Goal: Check status: Verify the current state of an ongoing process or item

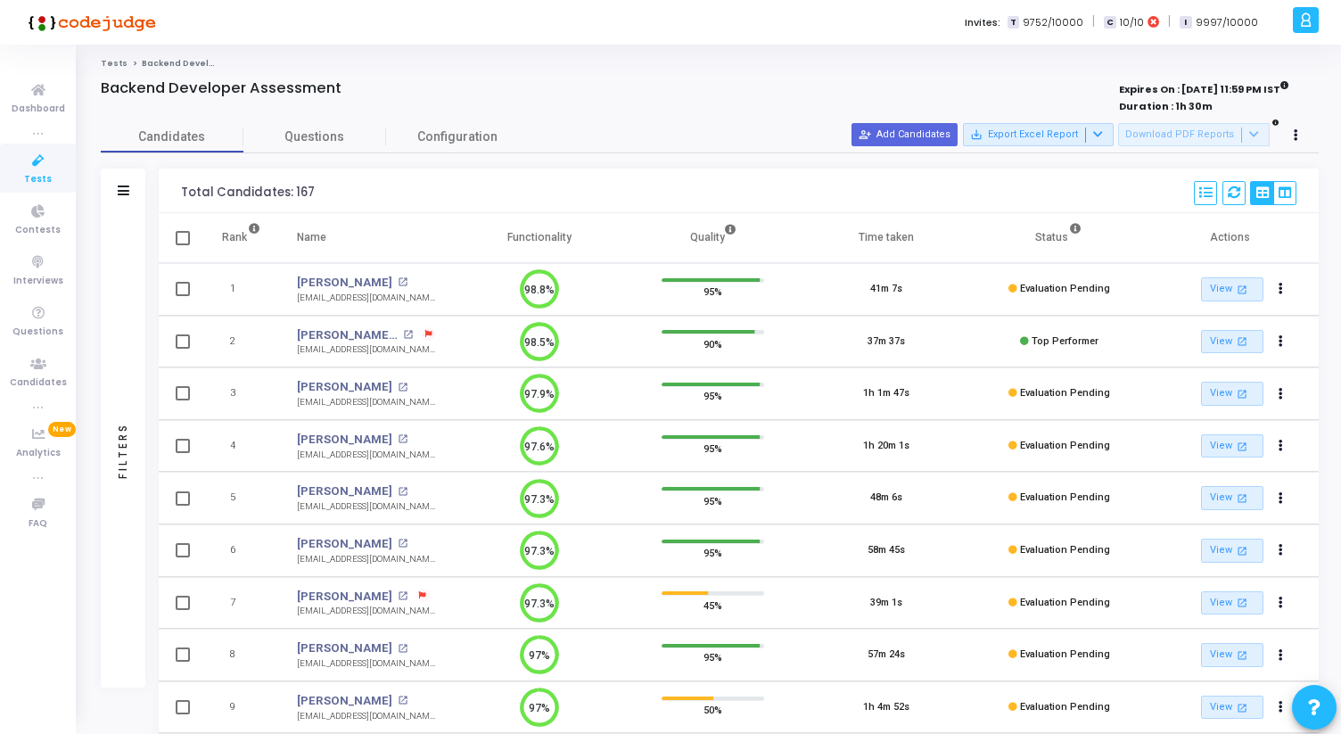
click at [28, 162] on icon at bounding box center [38, 161] width 37 height 22
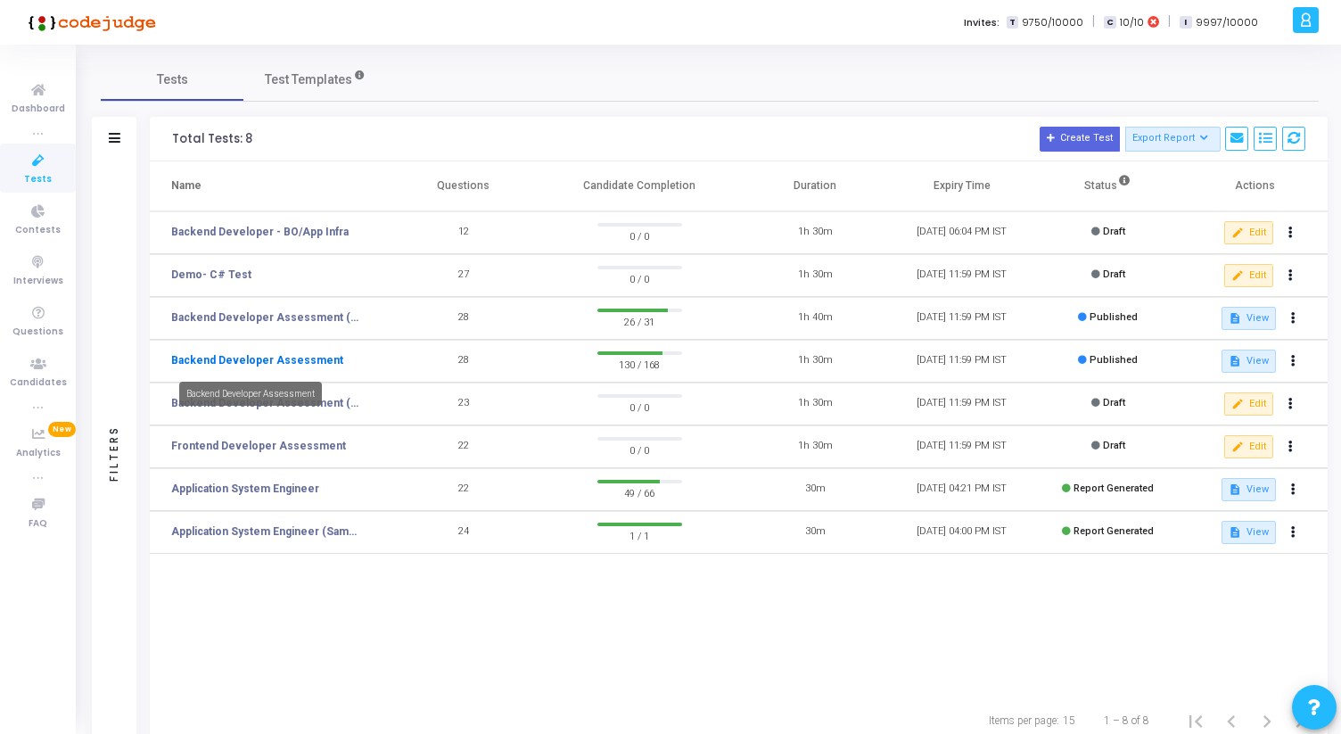
click at [304, 357] on link "Backend Developer Assessment" at bounding box center [257, 360] width 172 height 16
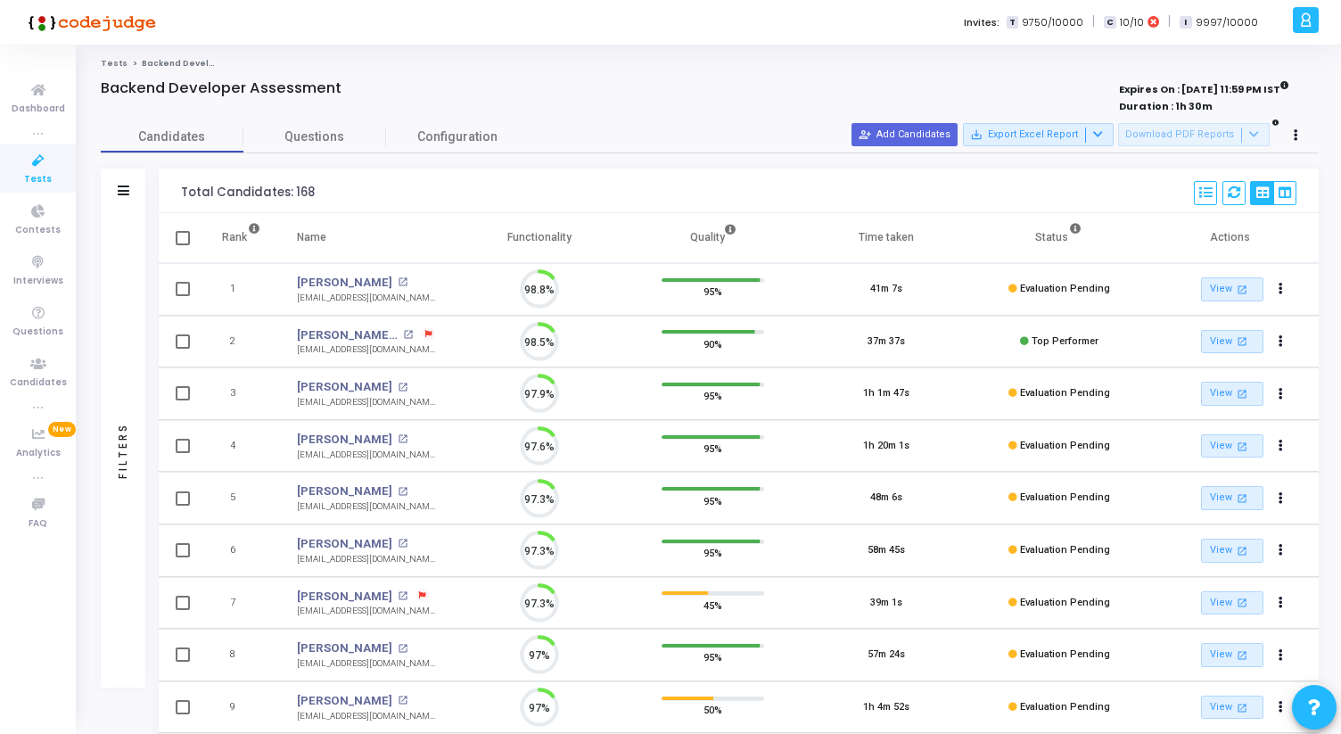
scroll to position [37, 45]
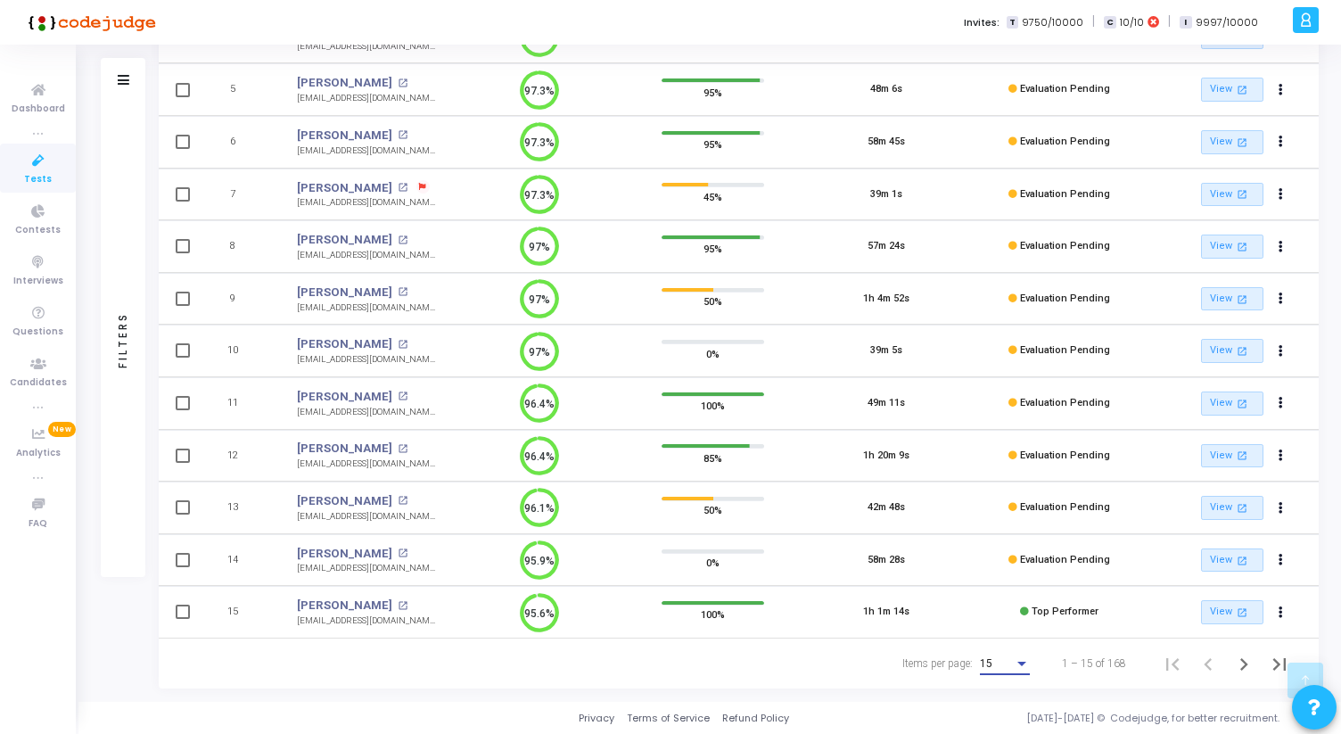
click at [1024, 663] on div "Items per page:" at bounding box center [1021, 664] width 9 height 4
click at [1010, 646] on span "50" at bounding box center [1006, 654] width 50 height 32
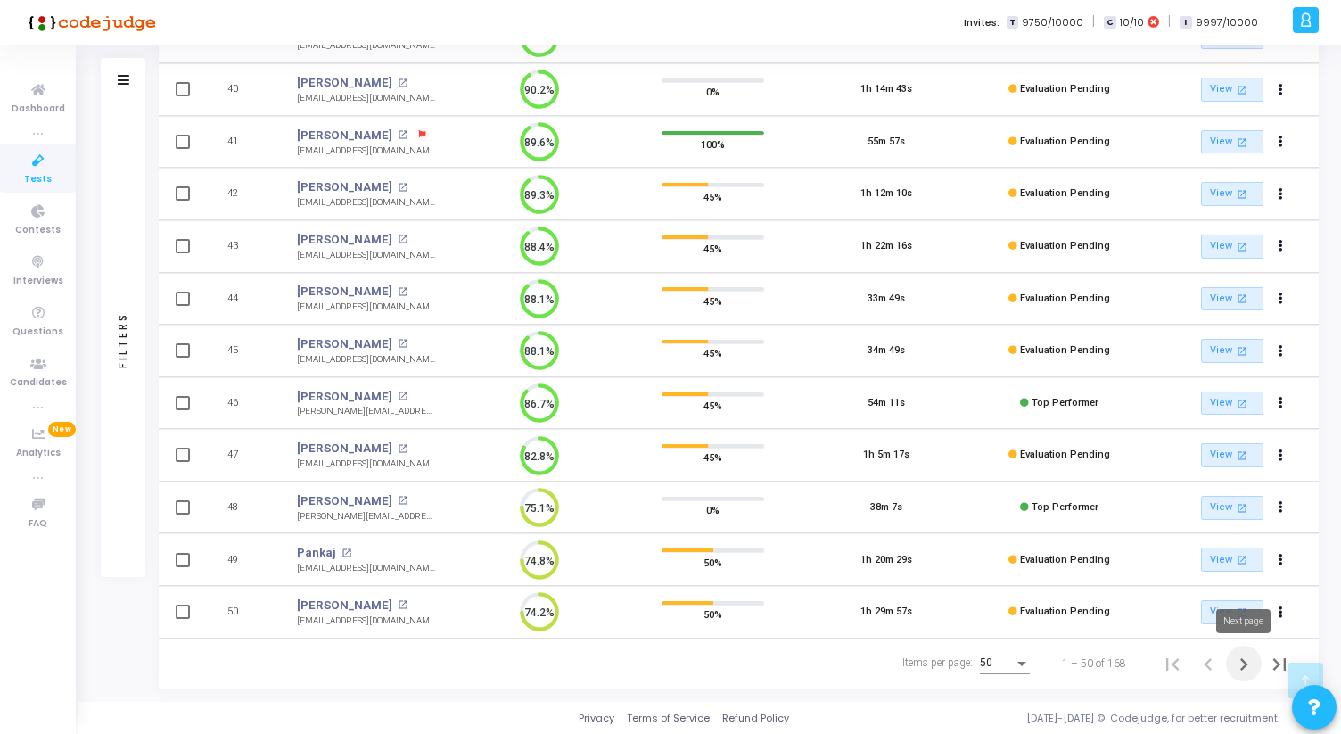
click at [1245, 653] on icon "Next page" at bounding box center [1243, 664] width 25 height 25
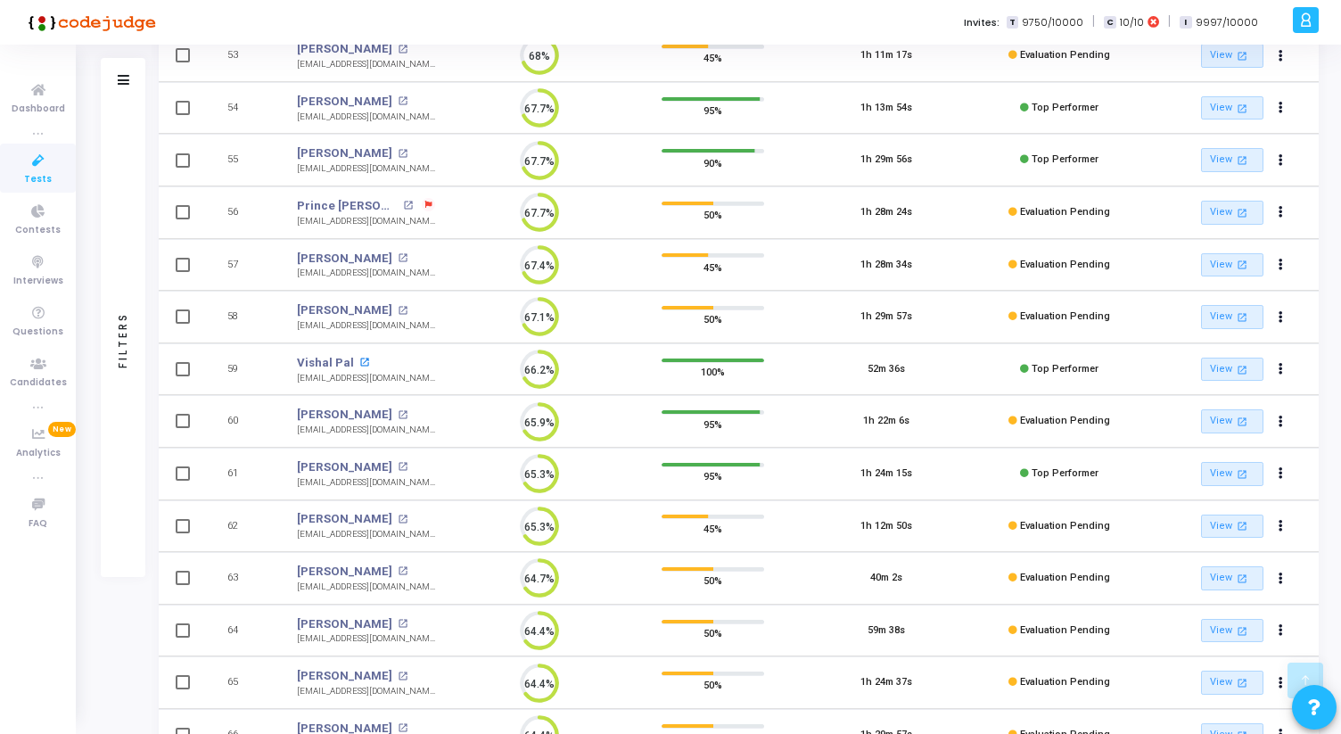
click at [359, 362] on mat-icon "open_in_new" at bounding box center [364, 363] width 10 height 10
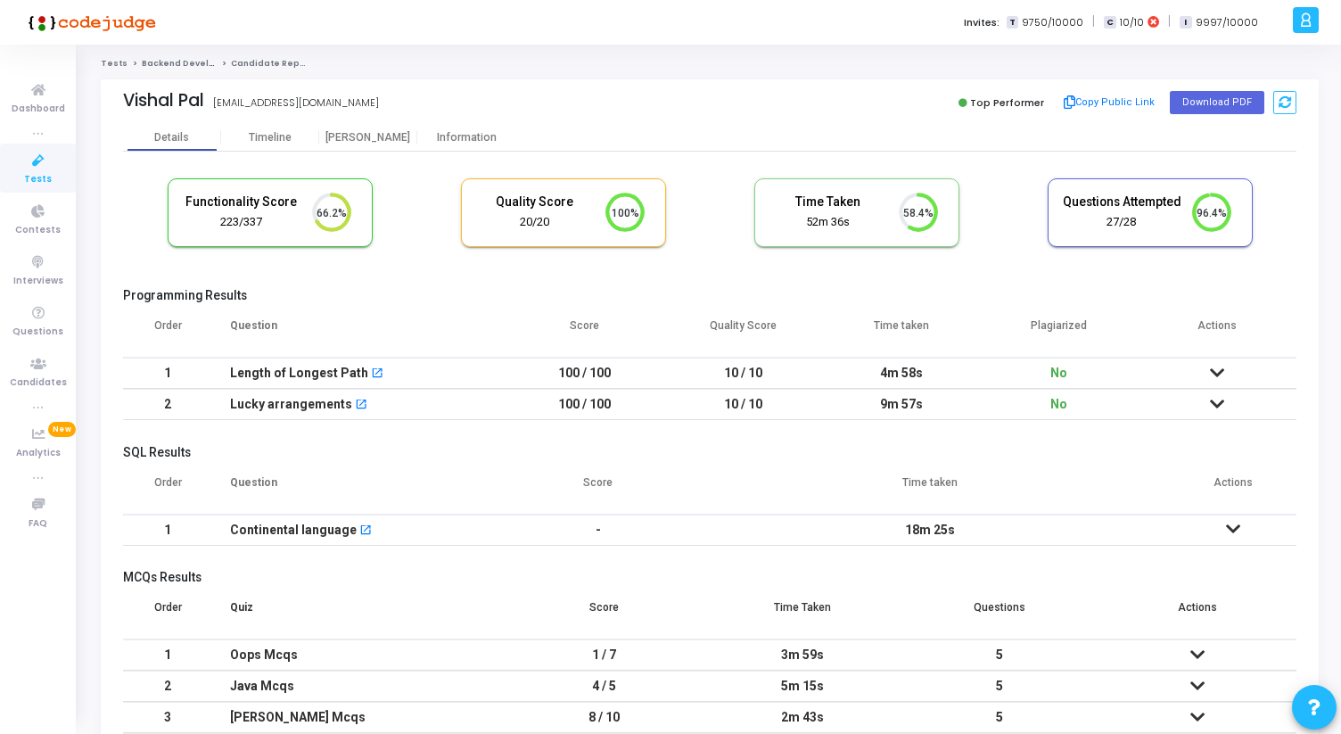
scroll to position [158, 0]
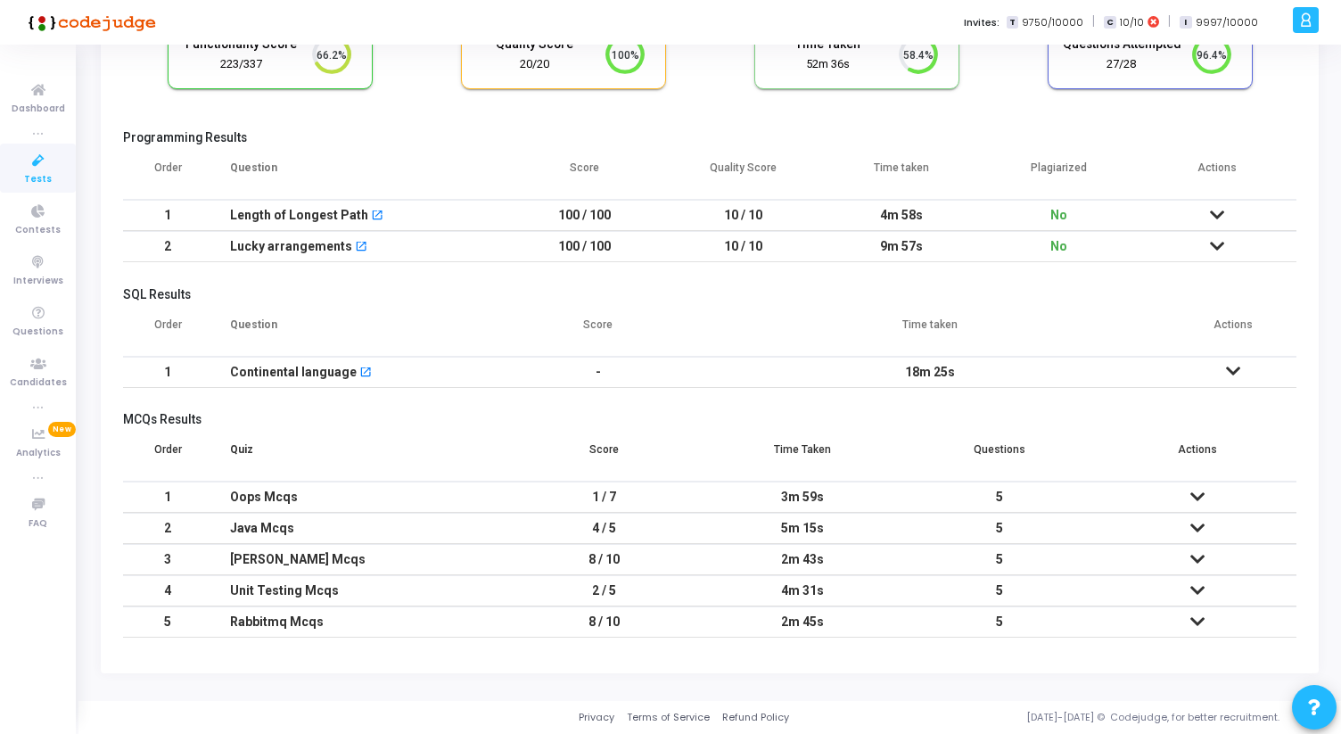
click at [1199, 498] on icon at bounding box center [1197, 496] width 14 height 12
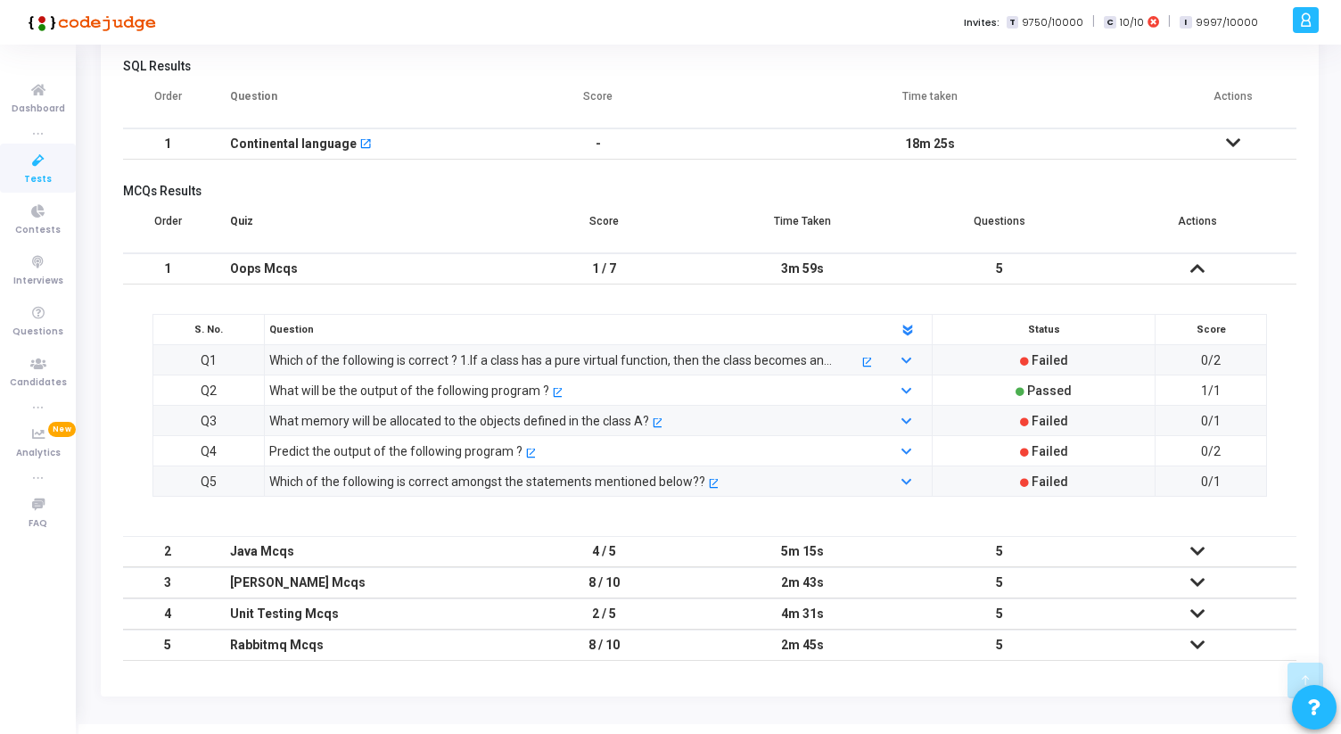
scroll to position [409, 0]
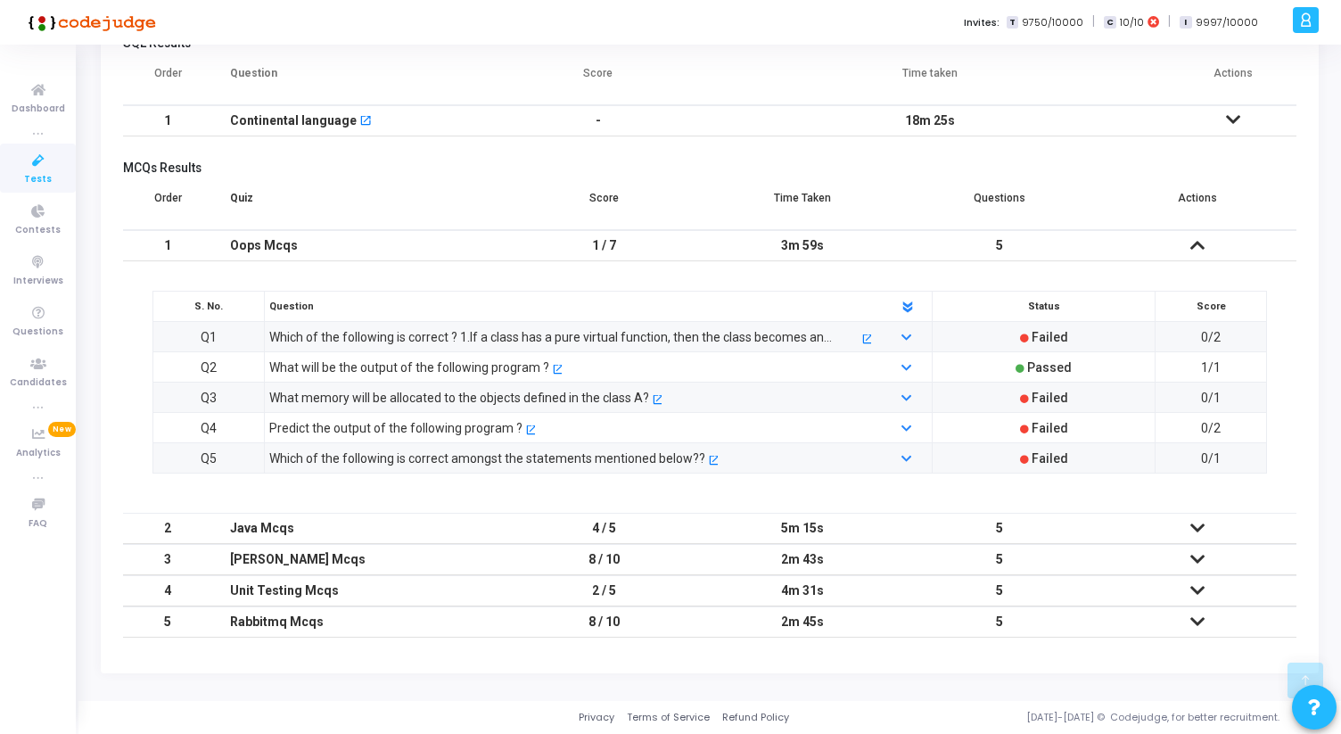
click at [1195, 526] on icon at bounding box center [1197, 528] width 14 height 12
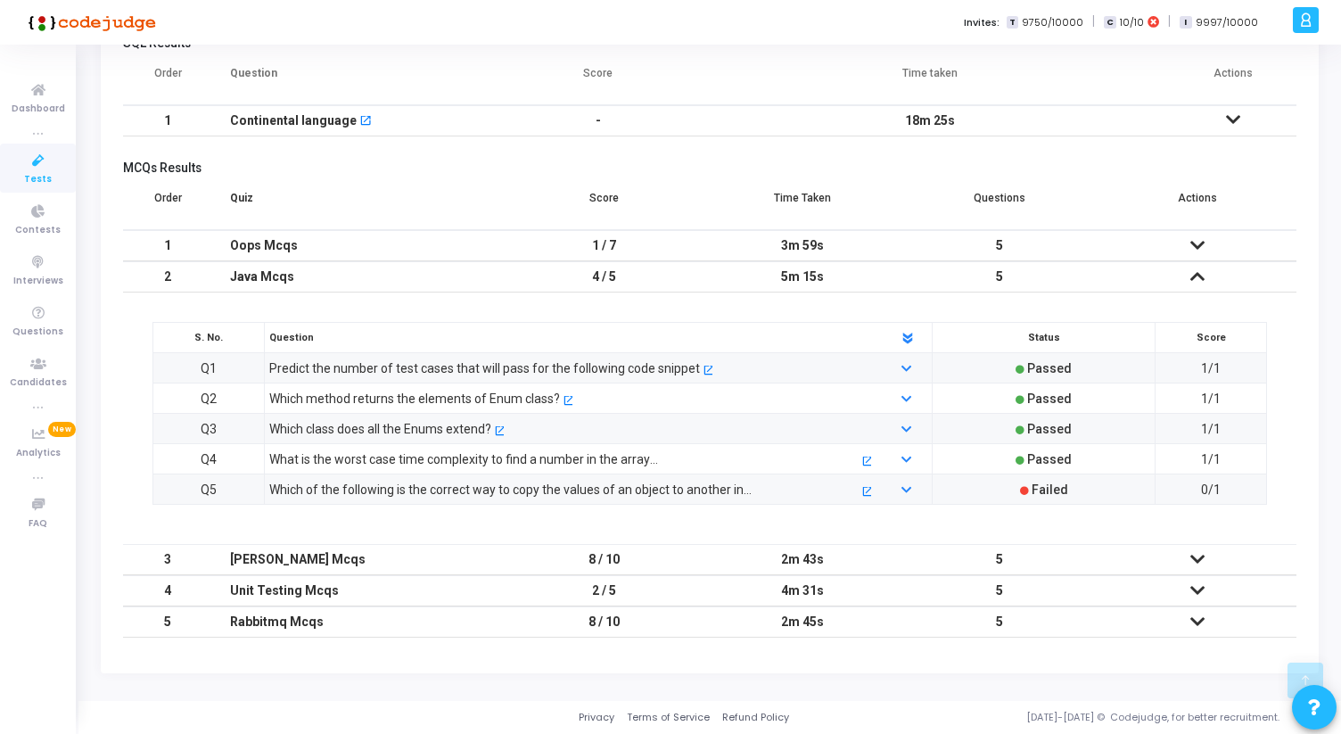
click at [1191, 556] on icon at bounding box center [1197, 559] width 14 height 12
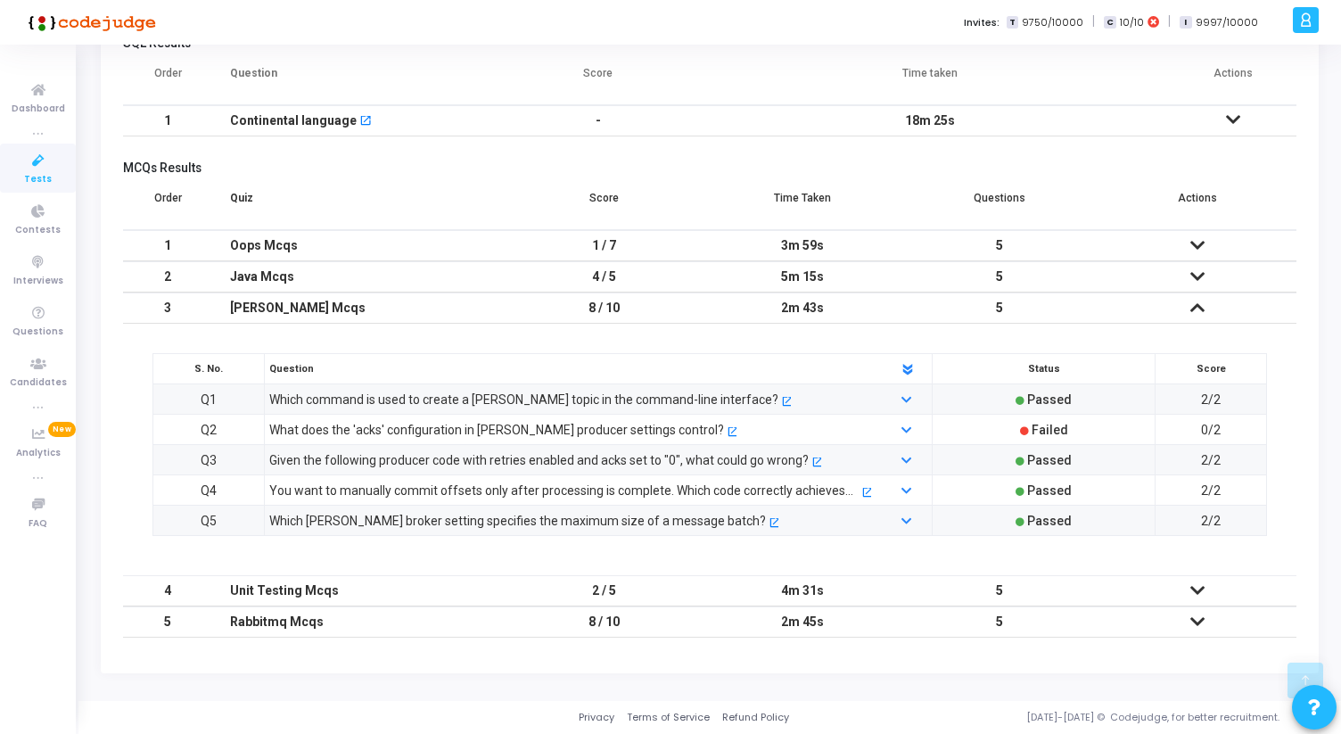
click at [1190, 593] on icon at bounding box center [1197, 590] width 14 height 12
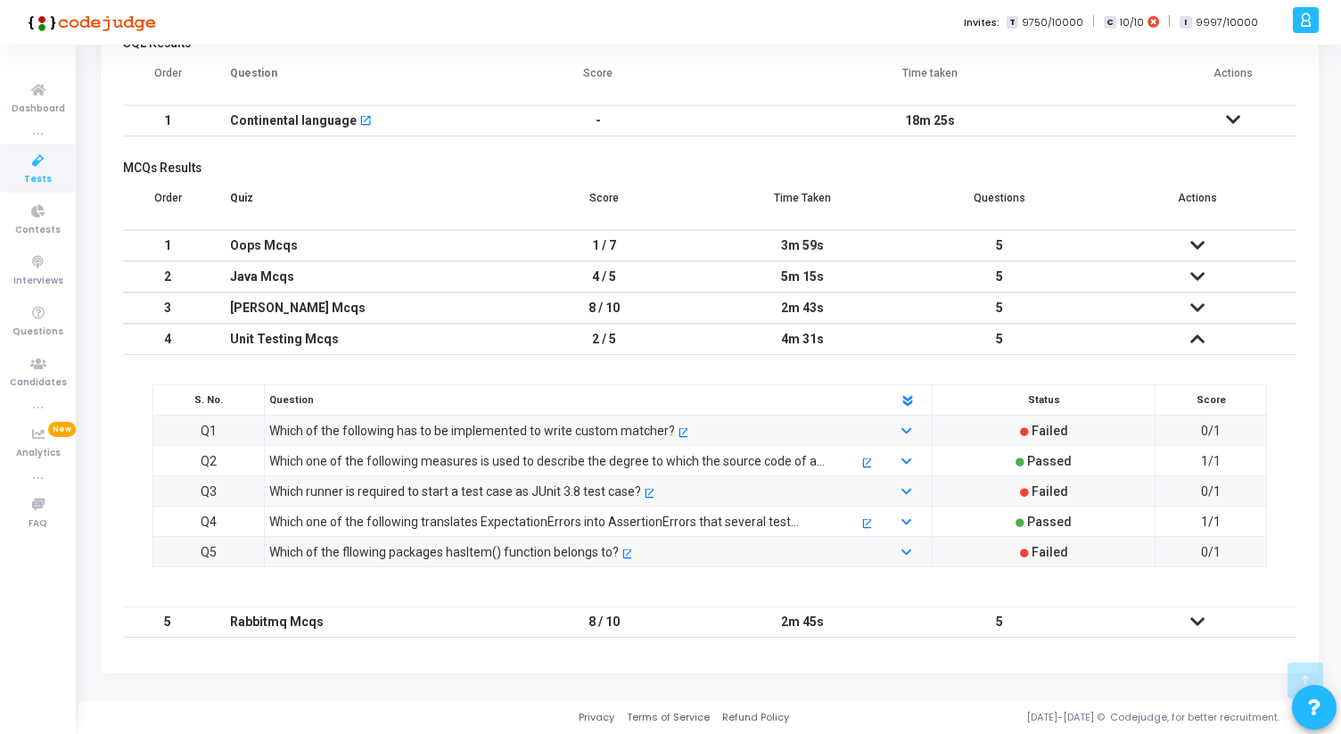
click at [1202, 624] on icon at bounding box center [1197, 621] width 14 height 12
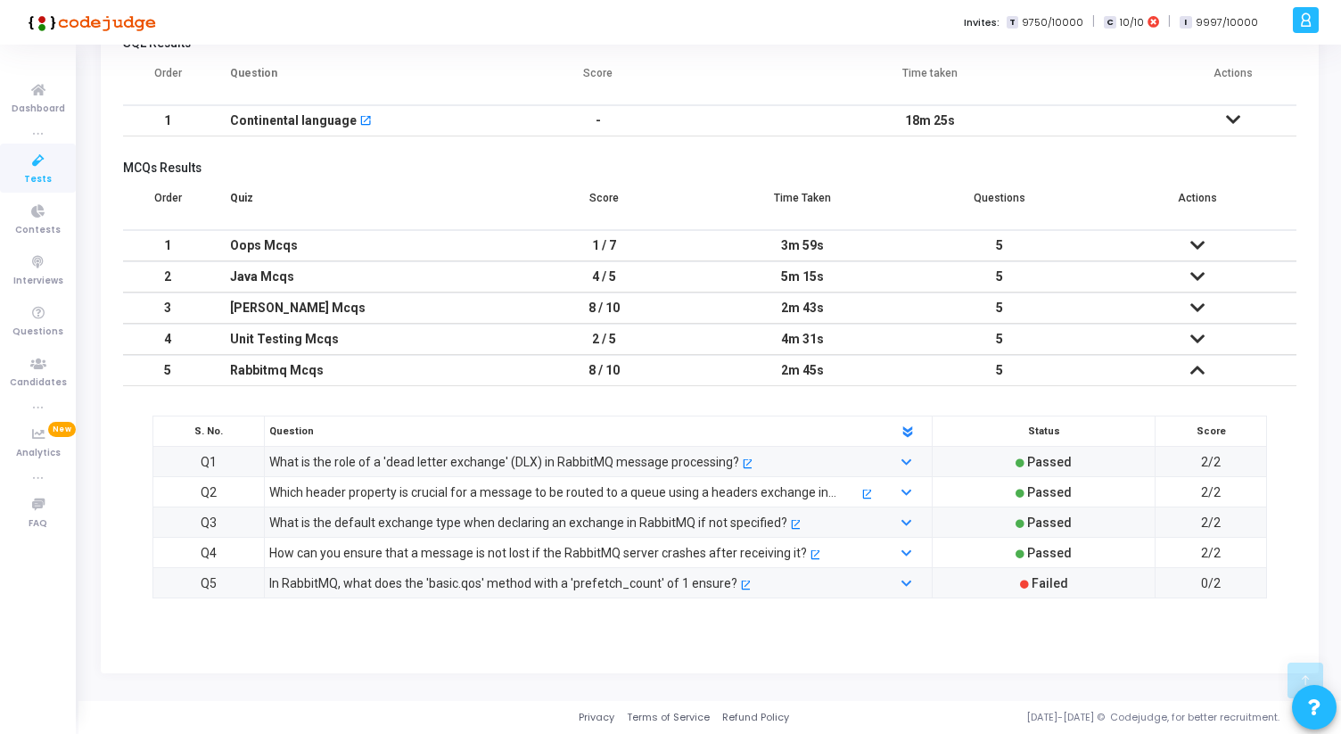
click at [1195, 365] on icon at bounding box center [1197, 370] width 14 height 12
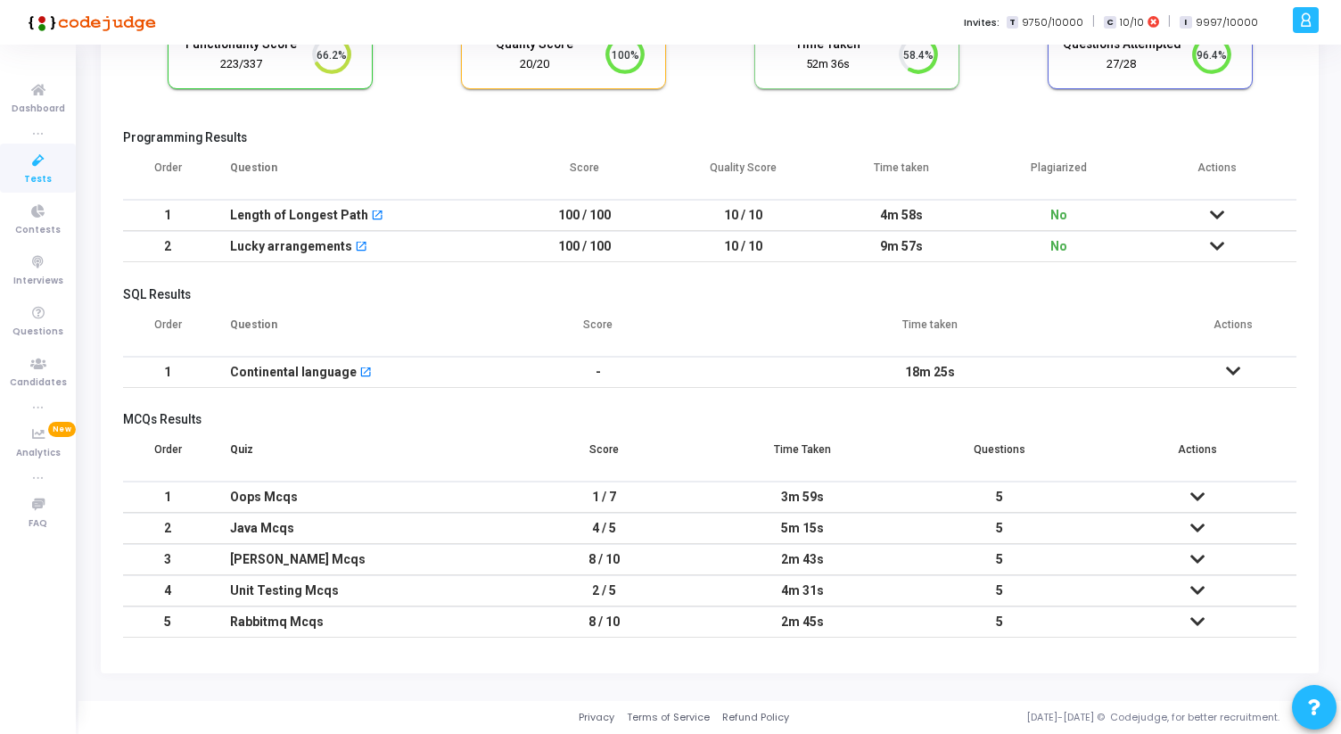
scroll to position [0, 0]
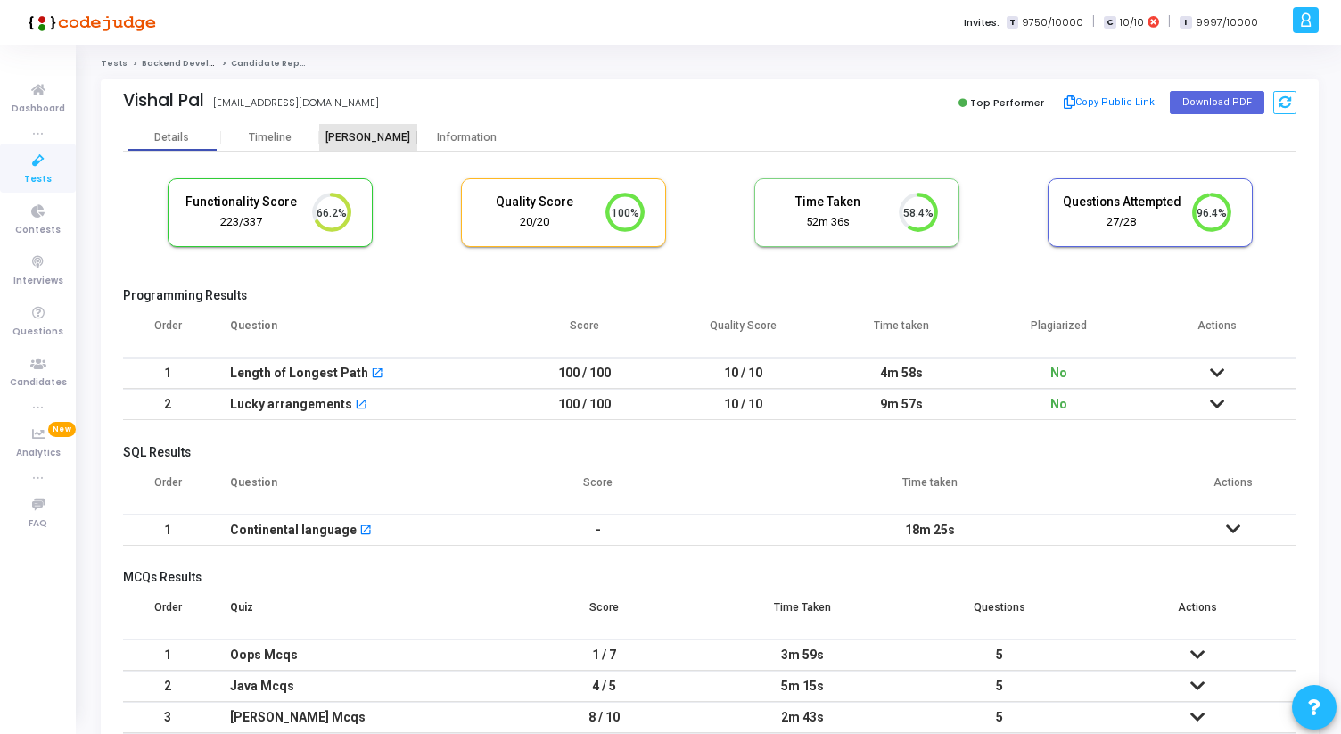
click at [377, 144] on div "[PERSON_NAME]" at bounding box center [368, 137] width 98 height 13
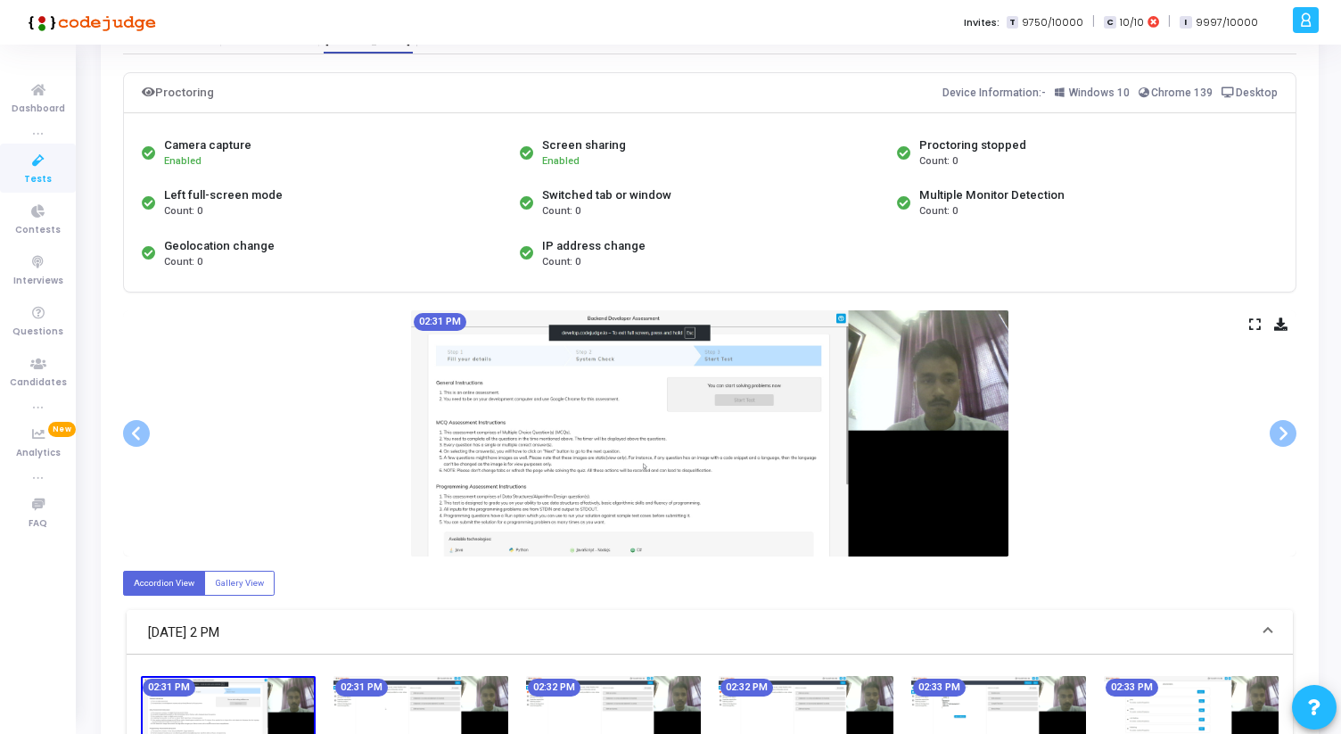
scroll to position [110, 0]
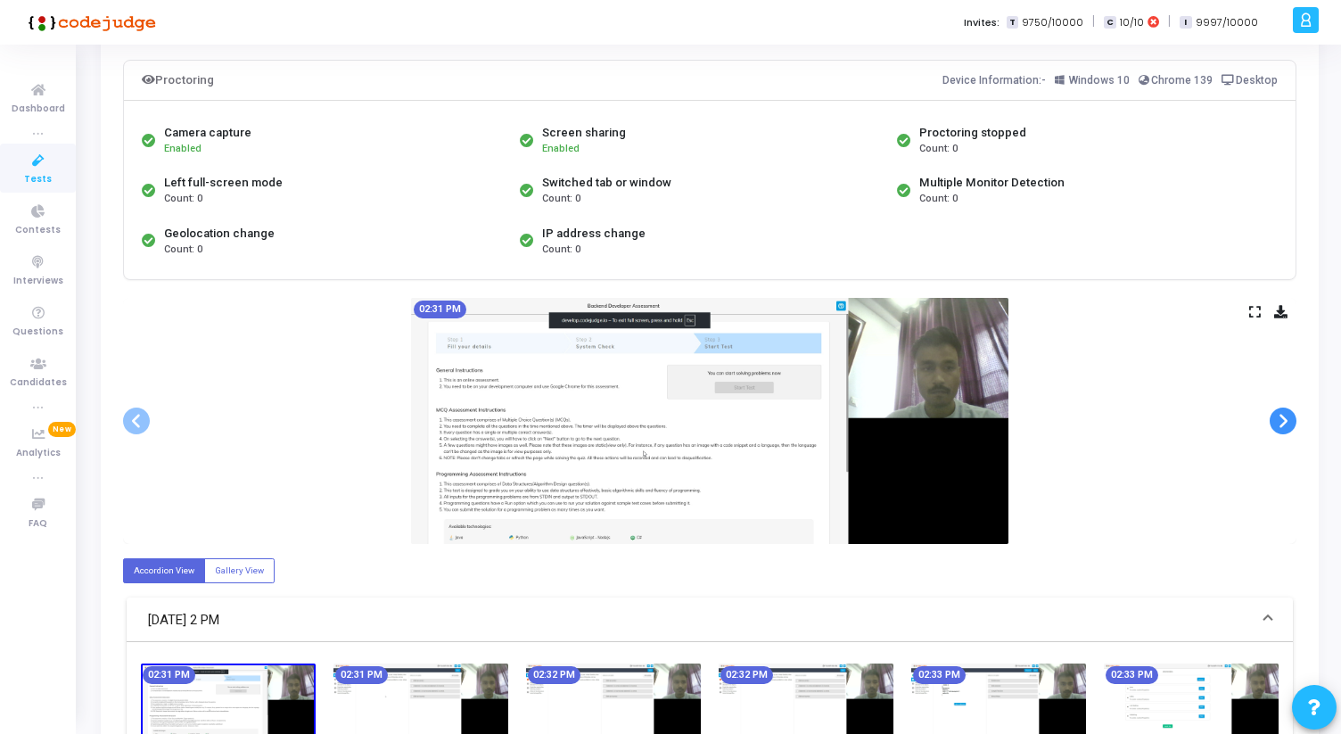
click at [1285, 424] on span at bounding box center [1283, 420] width 27 height 27
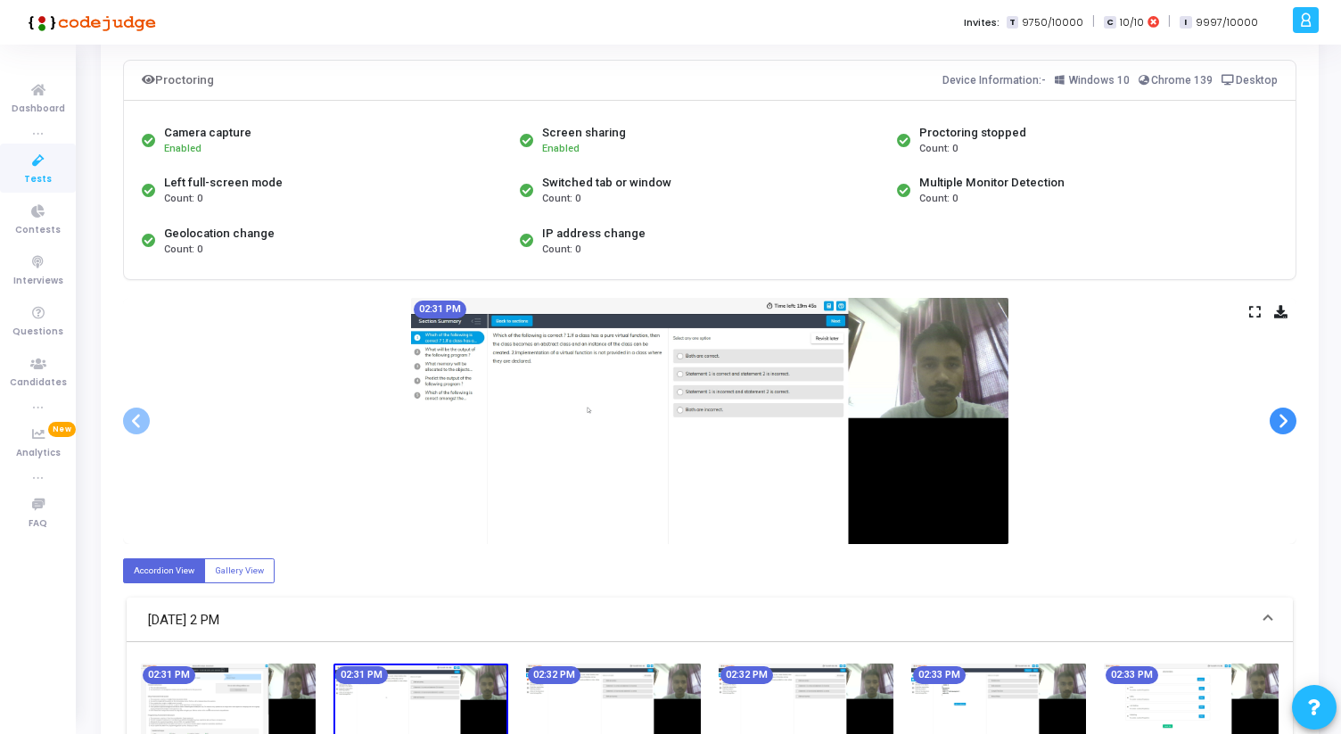
click at [1285, 424] on span at bounding box center [1283, 420] width 27 height 27
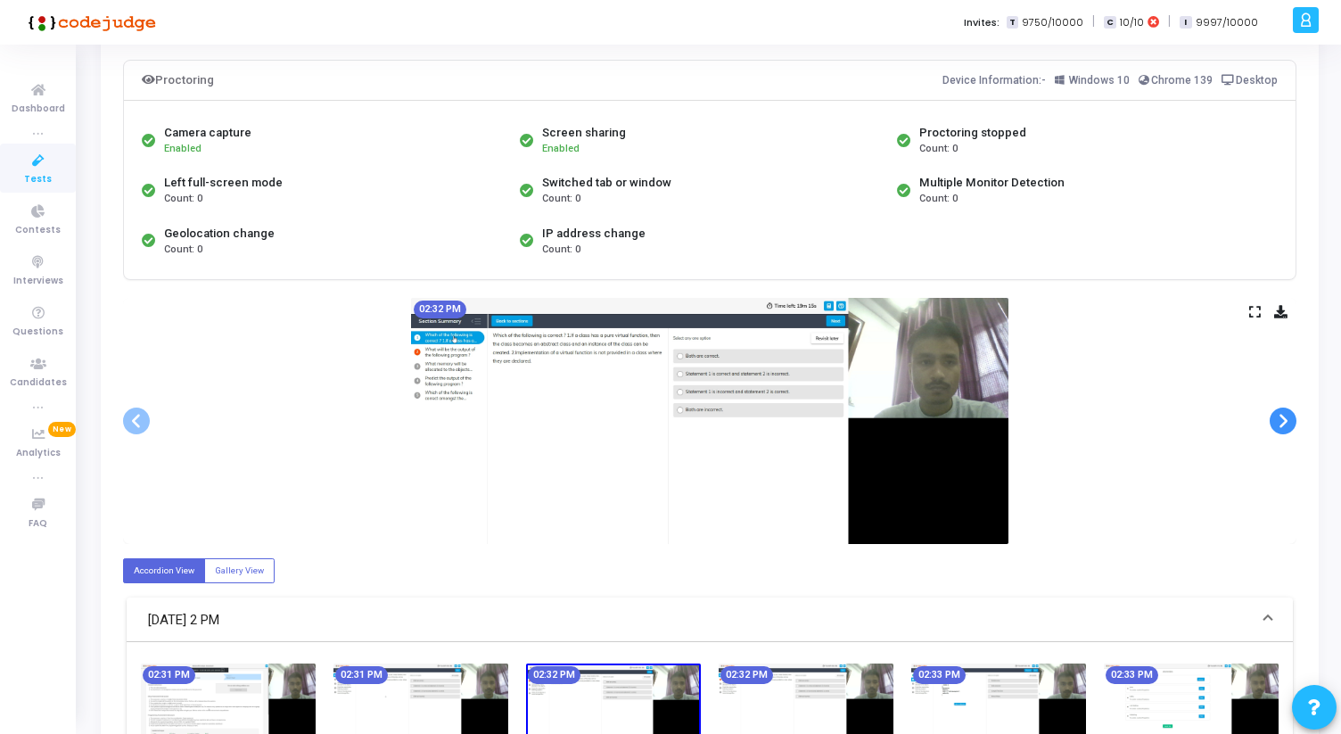
click at [1285, 424] on span at bounding box center [1283, 420] width 27 height 27
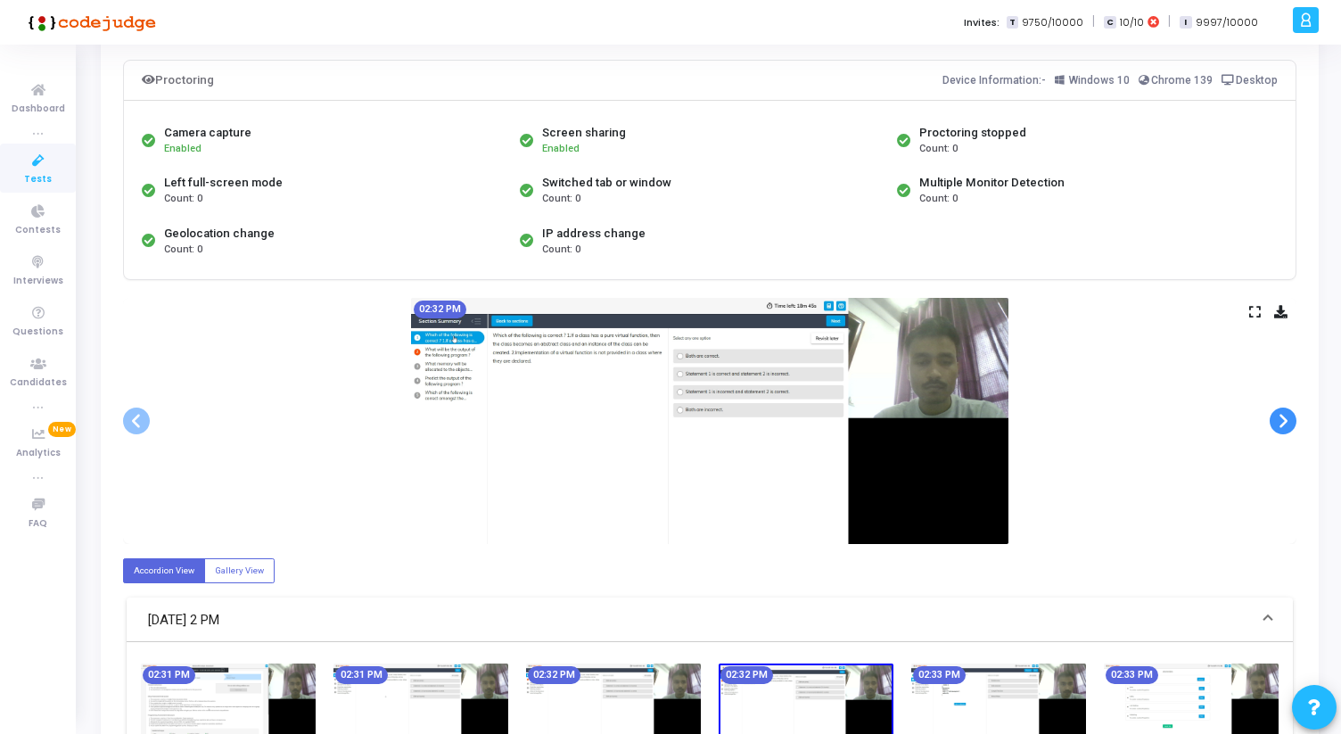
click at [1285, 424] on span at bounding box center [1283, 420] width 27 height 27
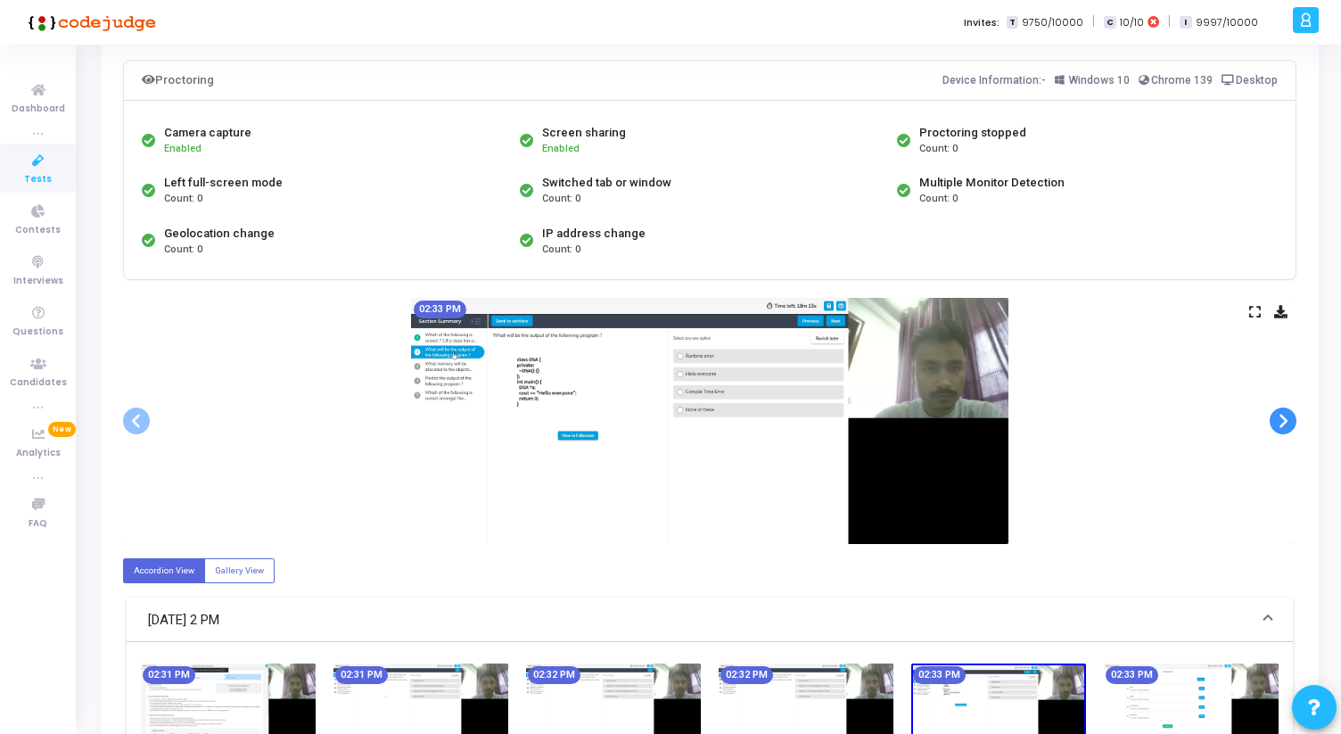
click at [1285, 424] on span at bounding box center [1283, 420] width 27 height 27
